Goal: Find contact information: Find contact information

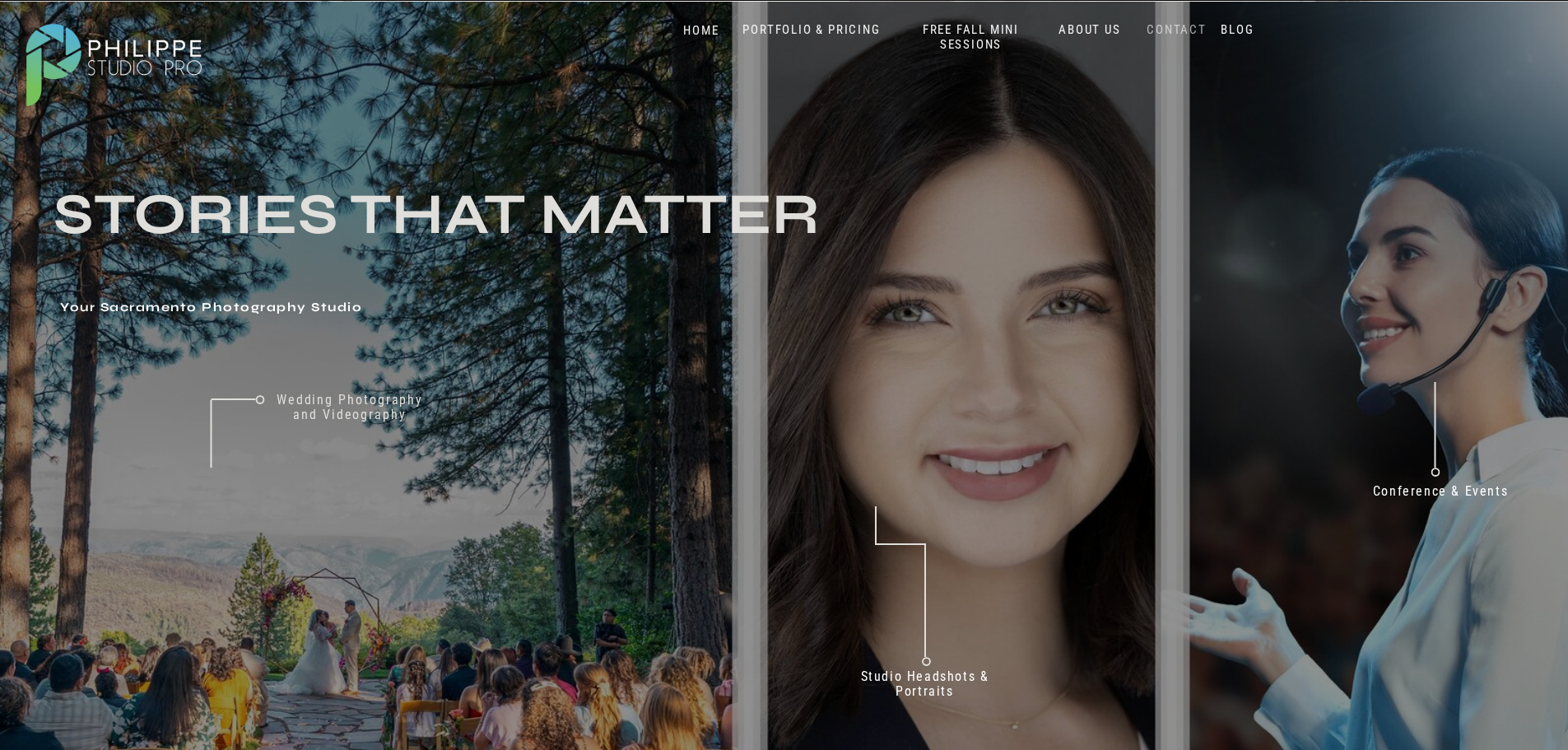
click at [1198, 26] on nav "CONTACT" at bounding box center [1177, 30] width 68 height 15
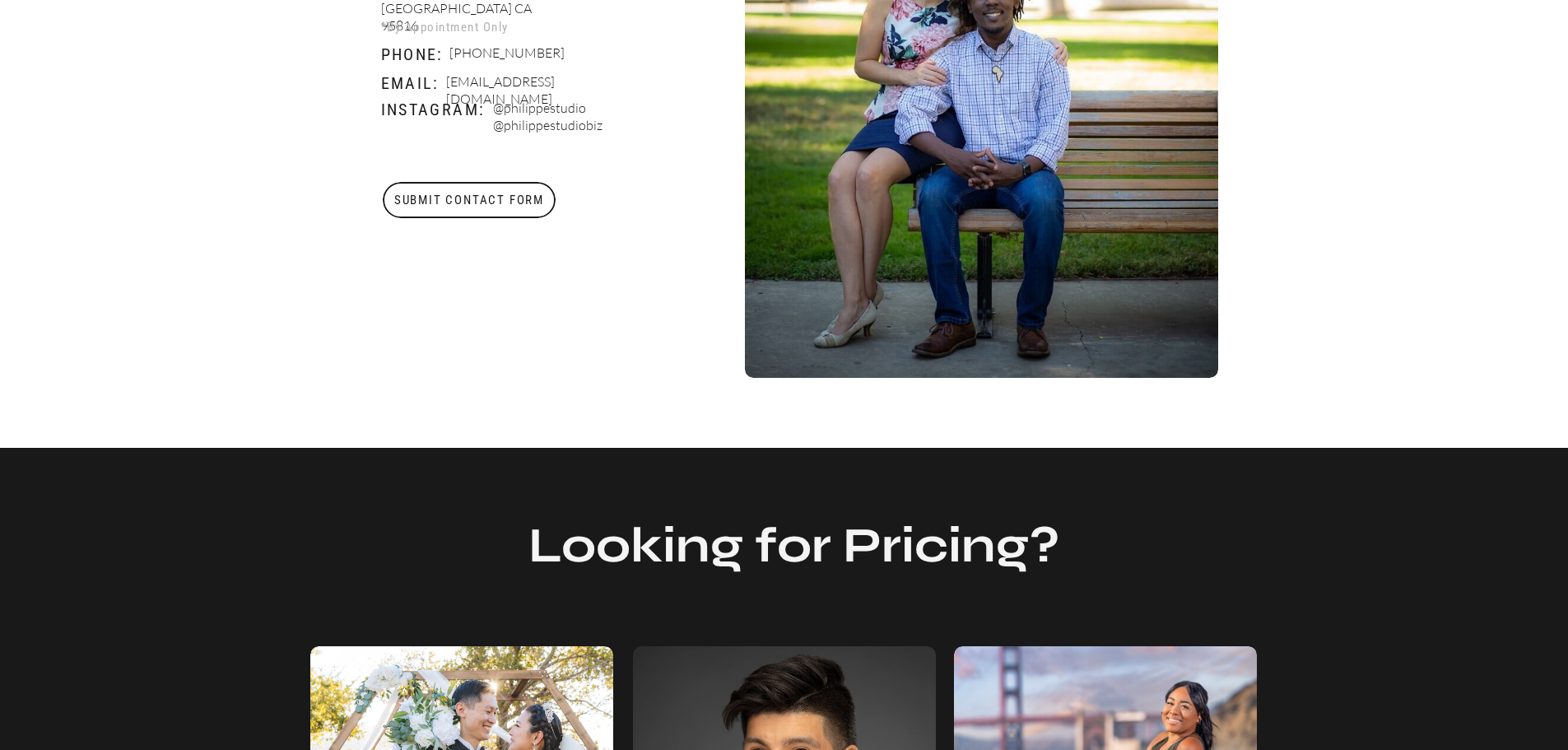
scroll to position [394, 0]
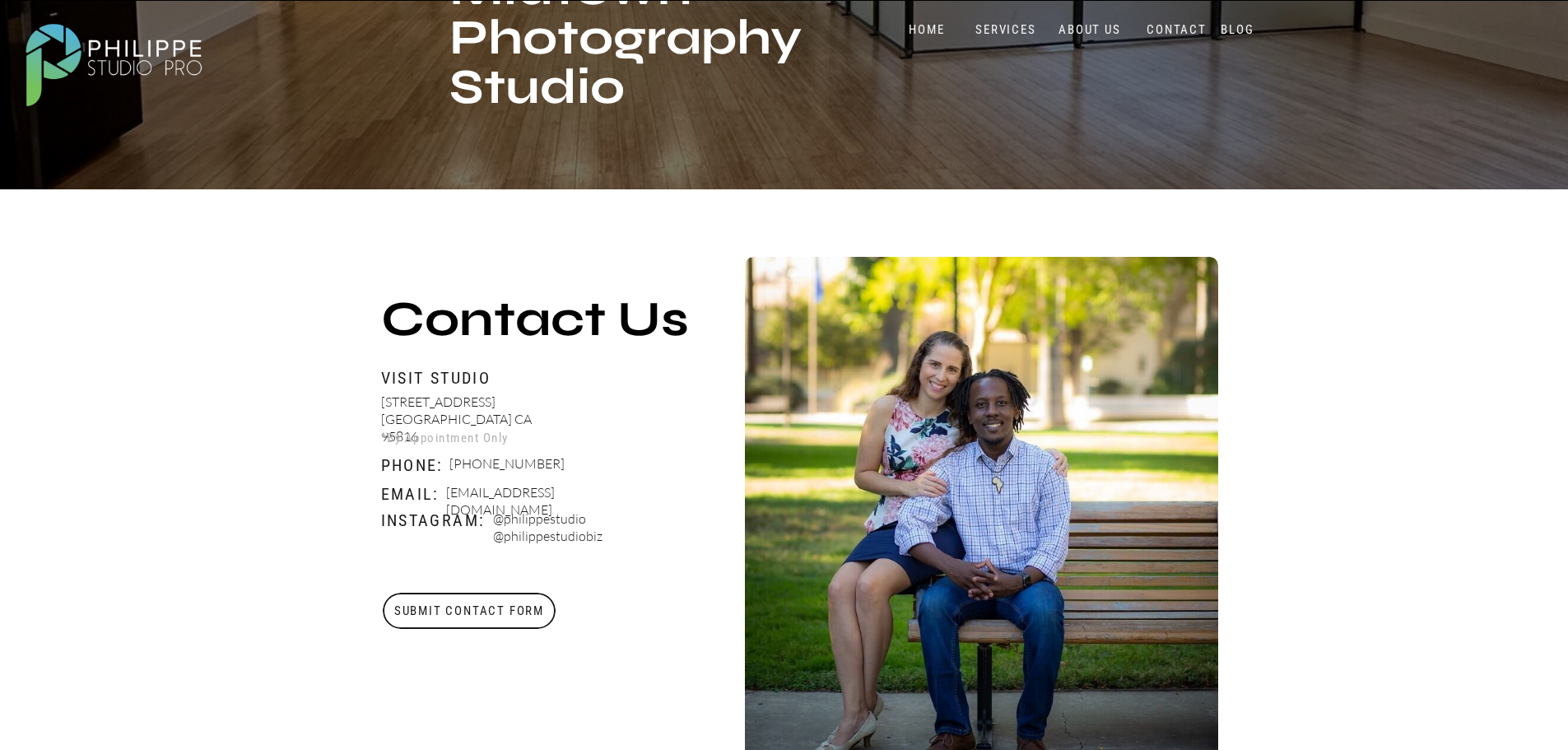
click at [1106, 31] on nav "ABOUT US" at bounding box center [1090, 30] width 70 height 15
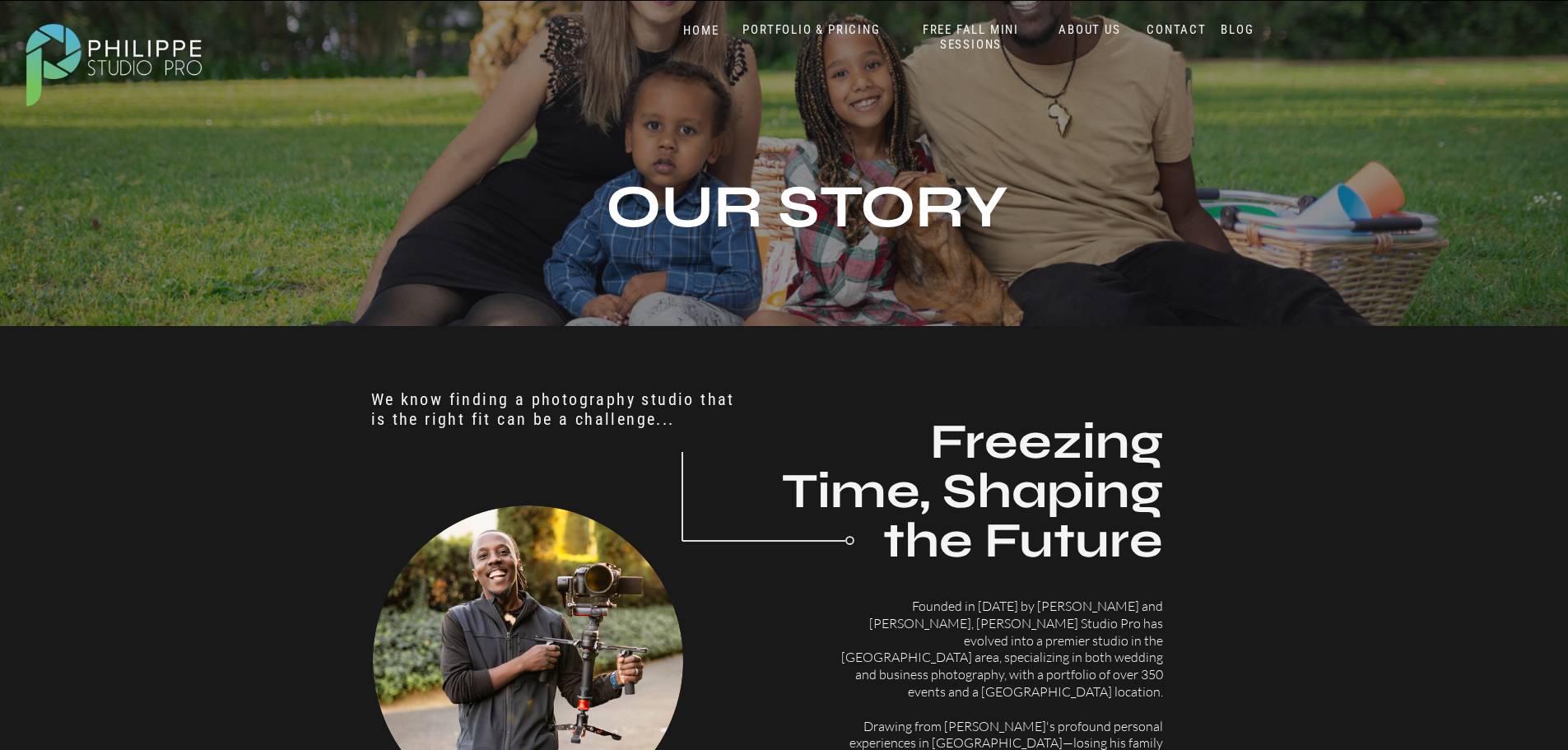
scroll to position [247, 0]
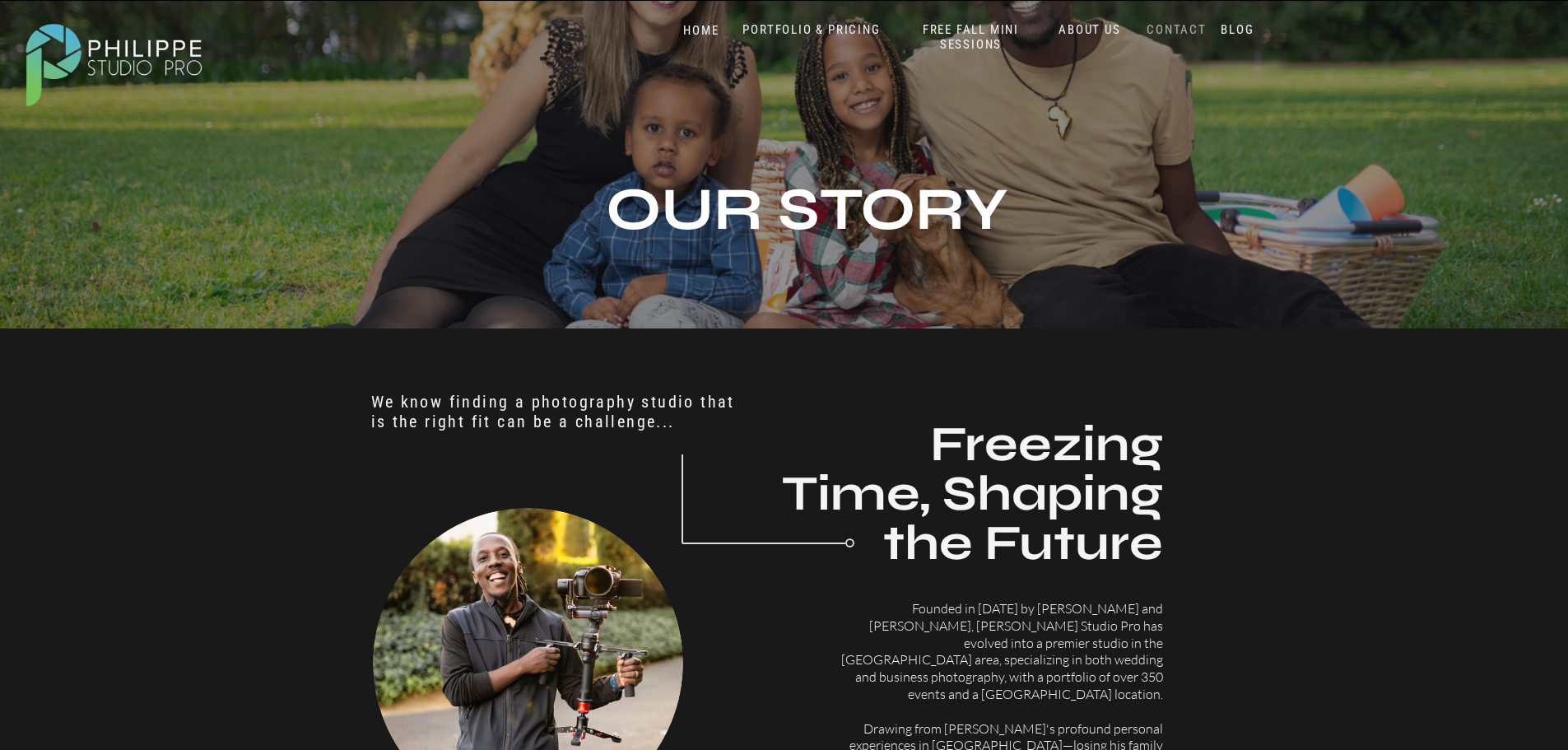
click at [1186, 22] on nav "CONTACT" at bounding box center [1177, 30] width 68 height 15
